Goal: Task Accomplishment & Management: Use online tool/utility

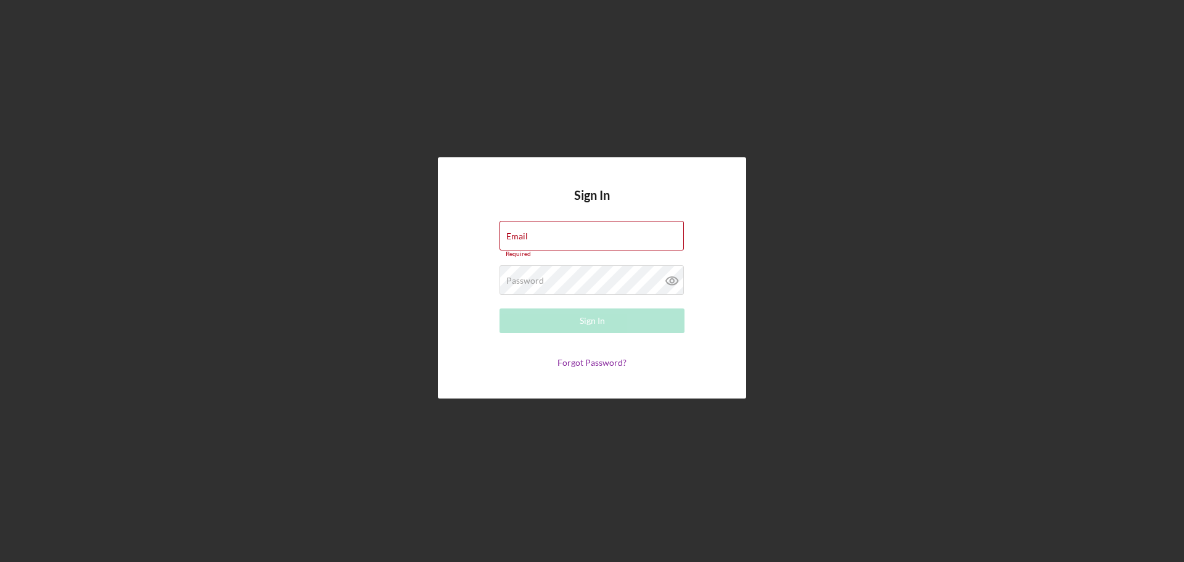
type input "[EMAIL_ADDRESS][DOMAIN_NAME]"
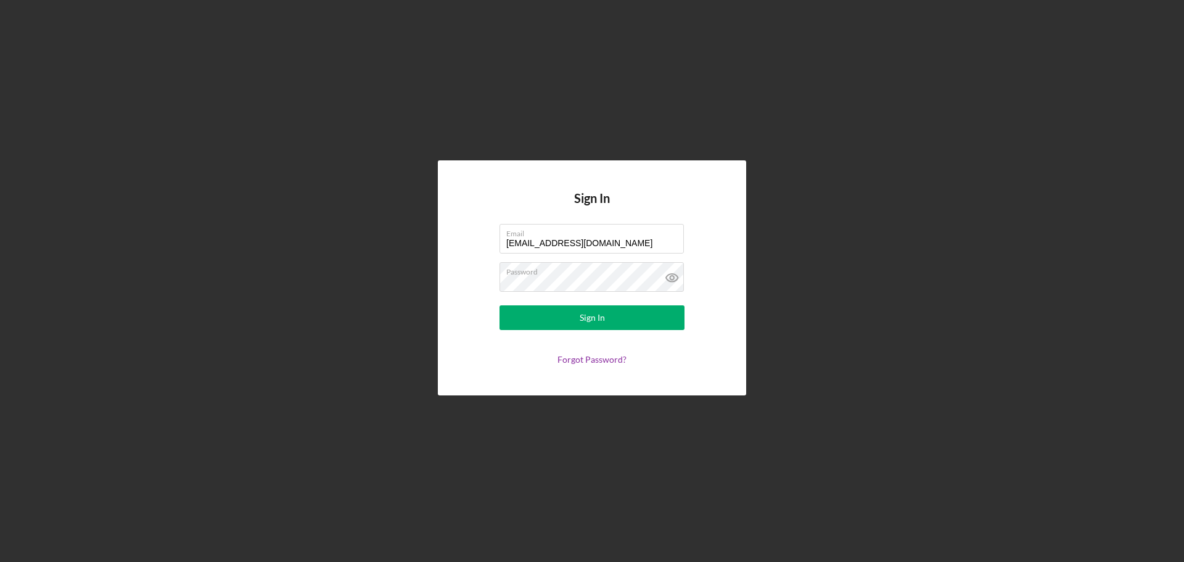
click at [826, 129] on div "Sign In Email [EMAIL_ADDRESS][DOMAIN_NAME] Password Sign In Forgot Password?" at bounding box center [592, 278] width 1172 height 556
drag, startPoint x: 607, startPoint y: 324, endPoint x: 604, endPoint y: 312, distance: 12.0
click at [607, 324] on button "Sign In" at bounding box center [592, 317] width 185 height 25
